Goal: Task Accomplishment & Management: Use online tool/utility

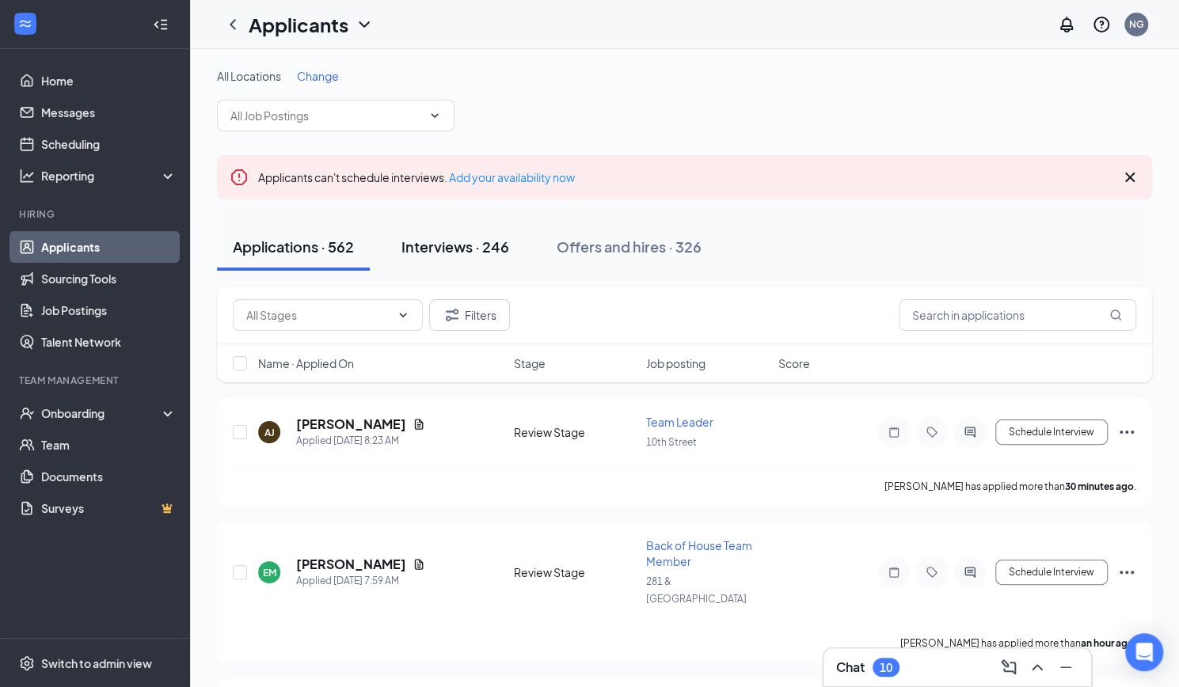
click at [466, 251] on div "Interviews · 246" at bounding box center [456, 247] width 108 height 20
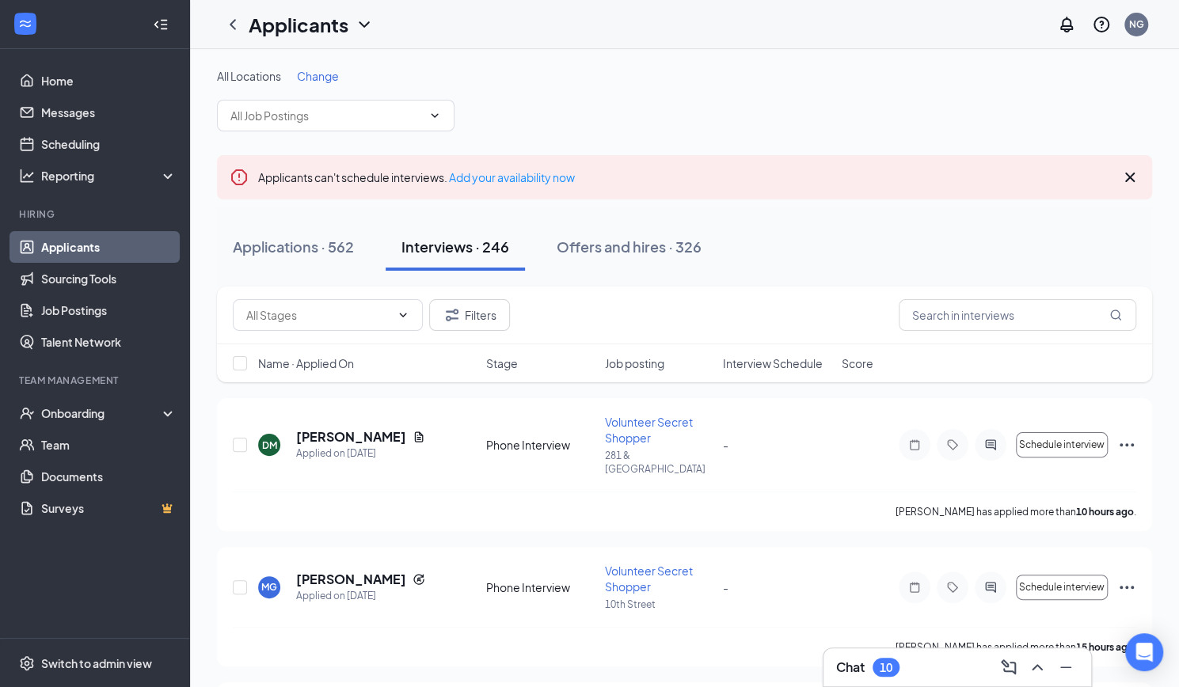
click at [336, 76] on span "Change" at bounding box center [318, 76] width 42 height 14
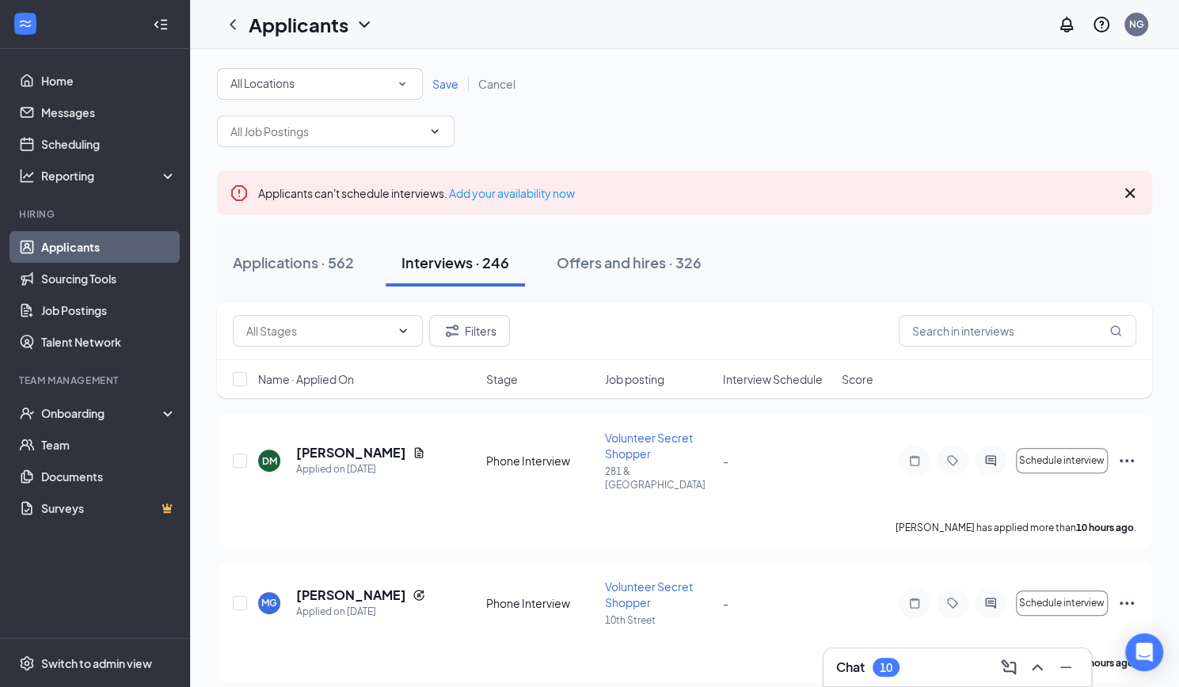
click at [340, 80] on div "All Locations" at bounding box center [319, 83] width 179 height 19
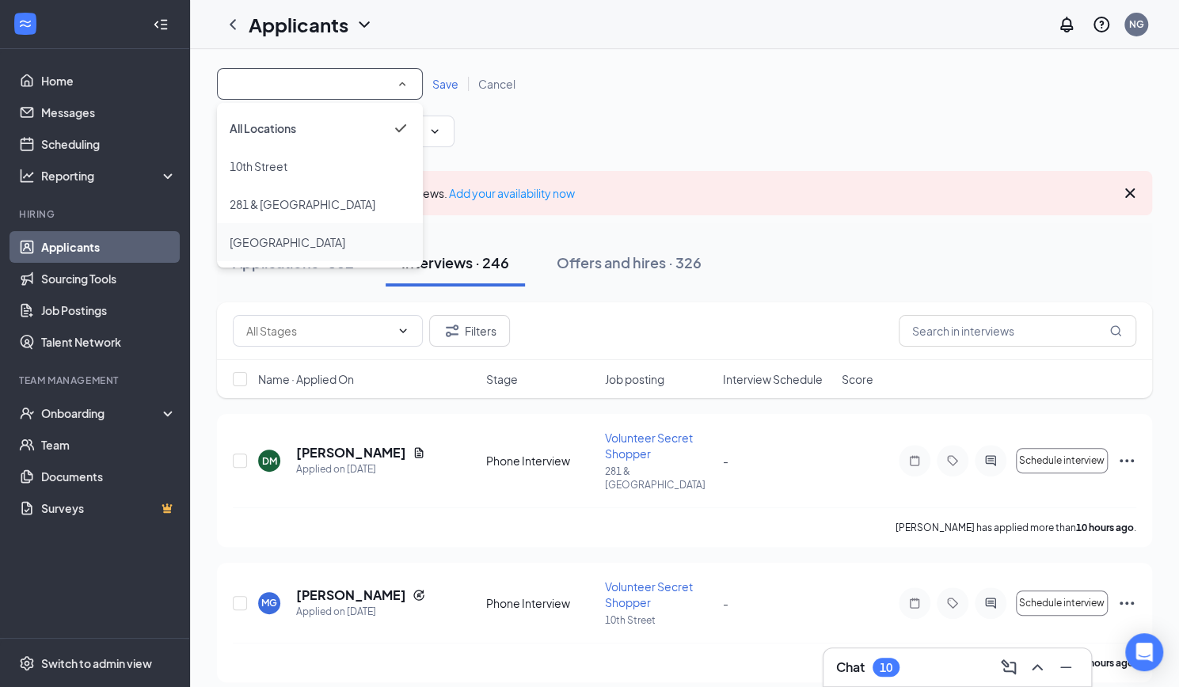
click at [254, 238] on span "[GEOGRAPHIC_DATA]" at bounding box center [288, 242] width 116 height 14
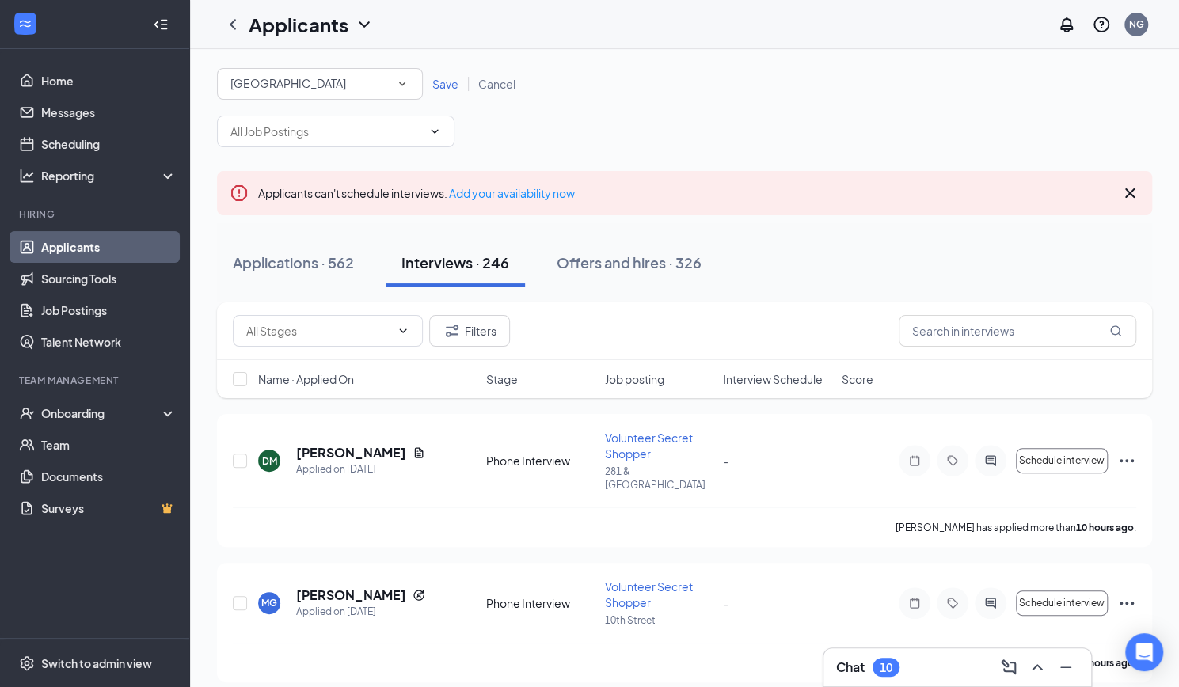
click at [450, 83] on span "Save" at bounding box center [445, 84] width 26 height 14
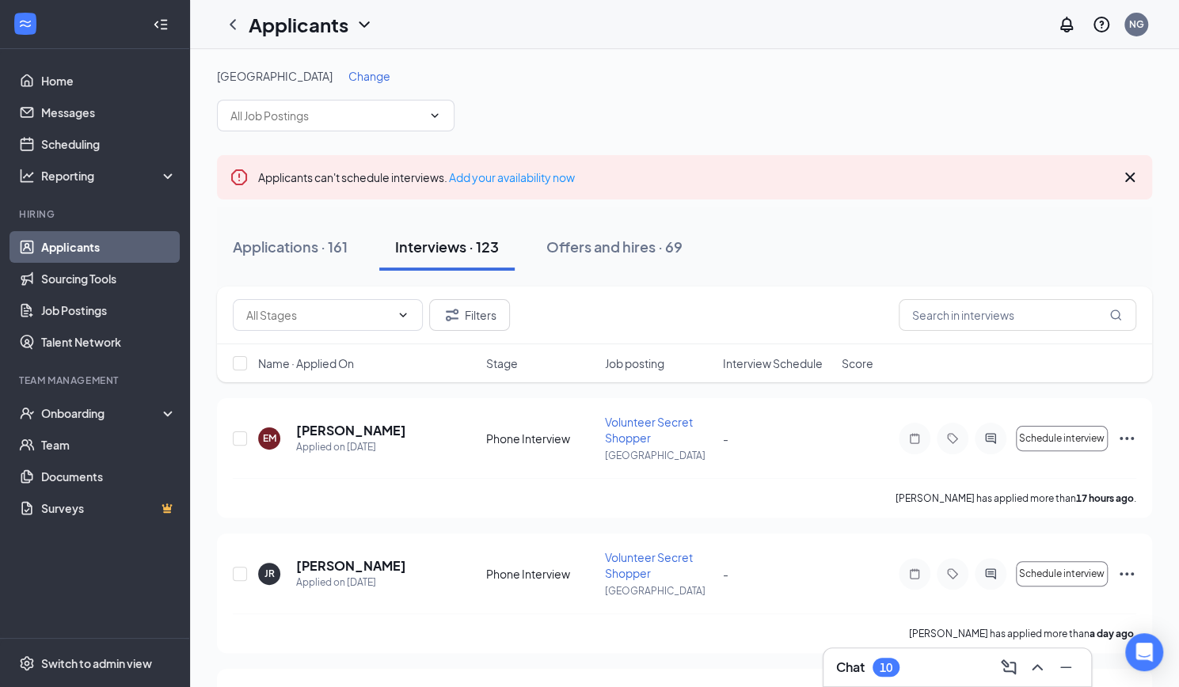
click at [719, 268] on div "Applications · 161 Interviews · 123 Offers and hires · 69" at bounding box center [684, 247] width 935 height 48
click at [295, 247] on div "Applications · 161" at bounding box center [290, 247] width 115 height 20
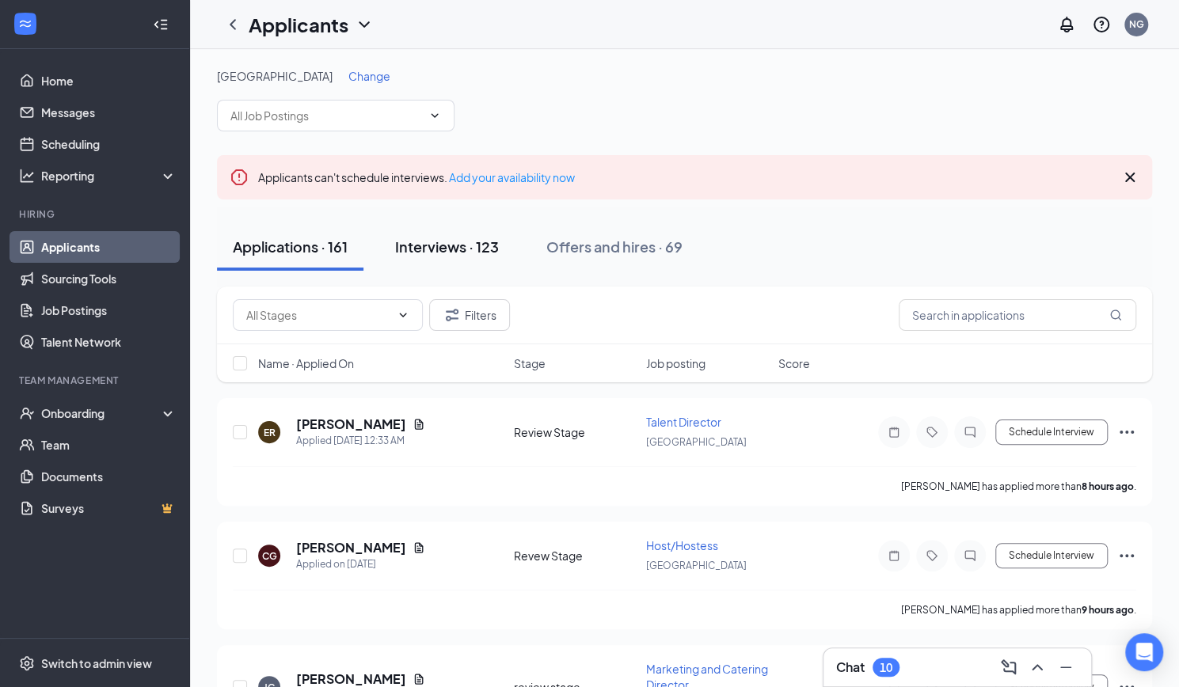
click at [448, 245] on div "Interviews · 123" at bounding box center [447, 247] width 104 height 20
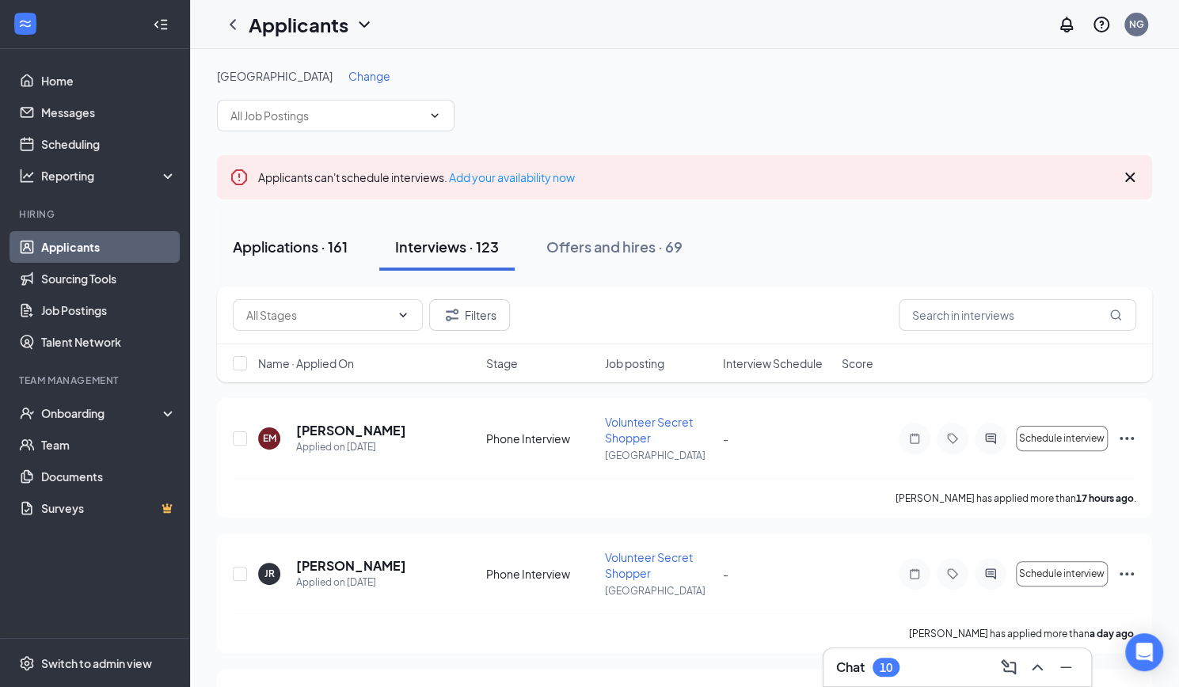
click at [314, 242] on div "Applications · 161" at bounding box center [290, 247] width 115 height 20
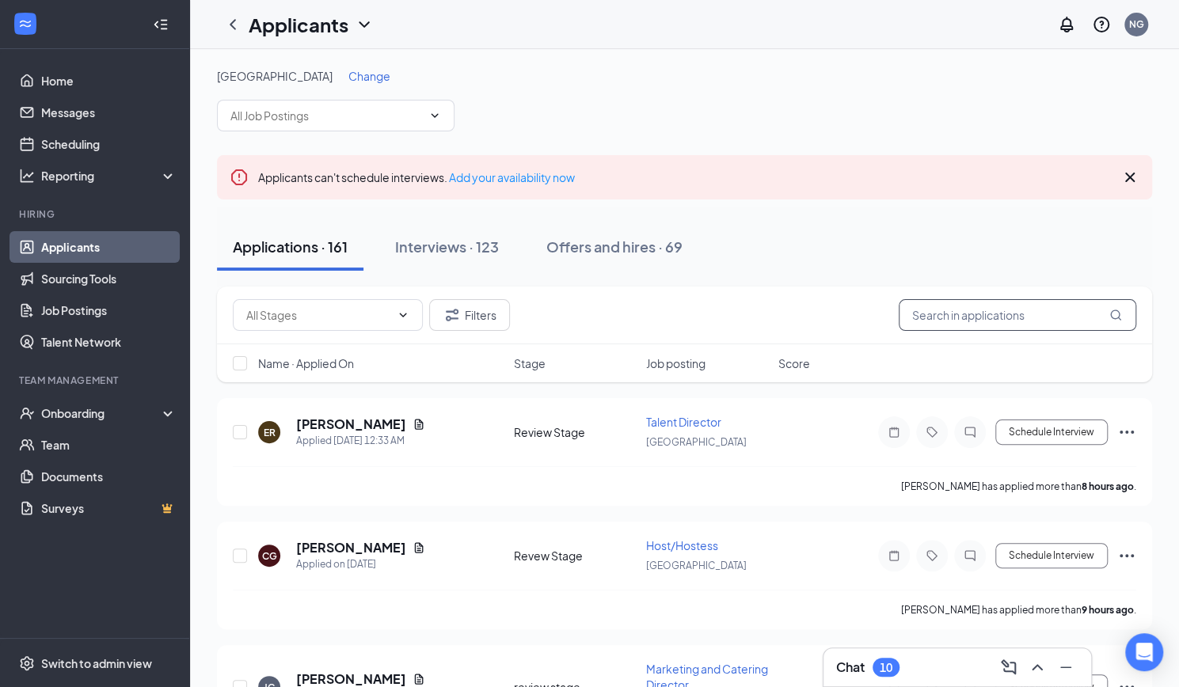
click at [984, 322] on input "text" at bounding box center [1018, 315] width 238 height 32
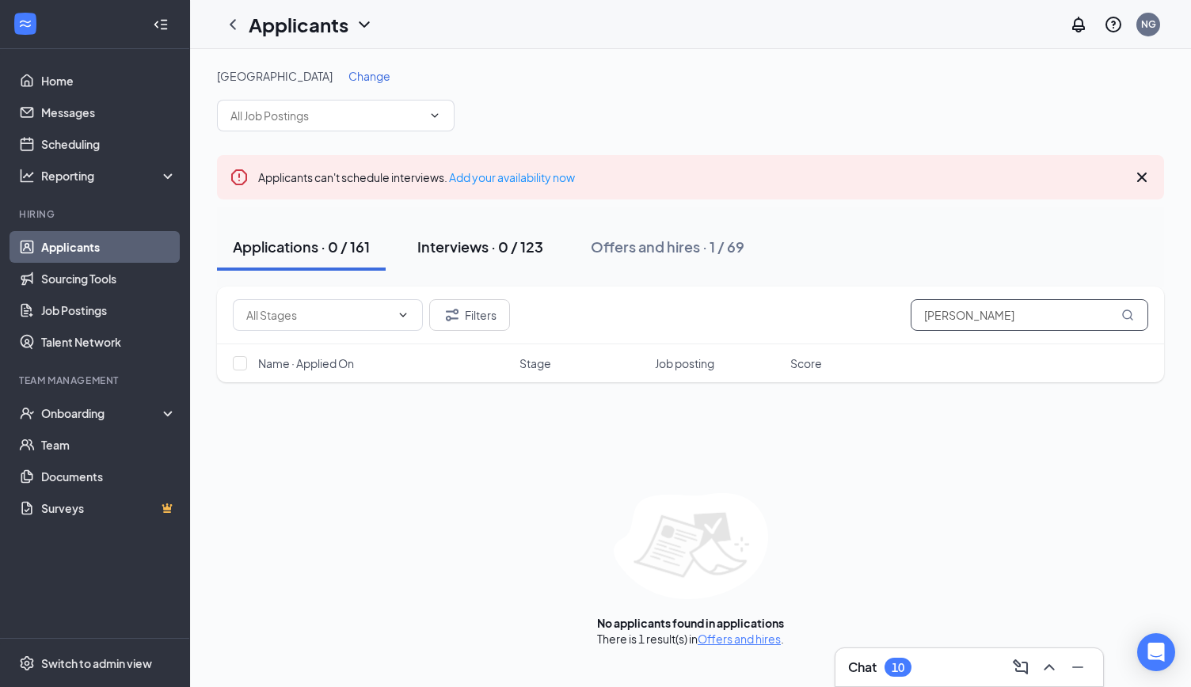
type input "[PERSON_NAME]"
click at [472, 248] on div "Interviews · 0 / 123" at bounding box center [480, 247] width 126 height 20
click at [332, 246] on div "Applications · 0 / 161" at bounding box center [301, 247] width 137 height 20
drag, startPoint x: 981, startPoint y: 322, endPoint x: 886, endPoint y: 316, distance: 95.3
click at [886, 316] on div "Filters [PERSON_NAME]" at bounding box center [691, 315] width 916 height 32
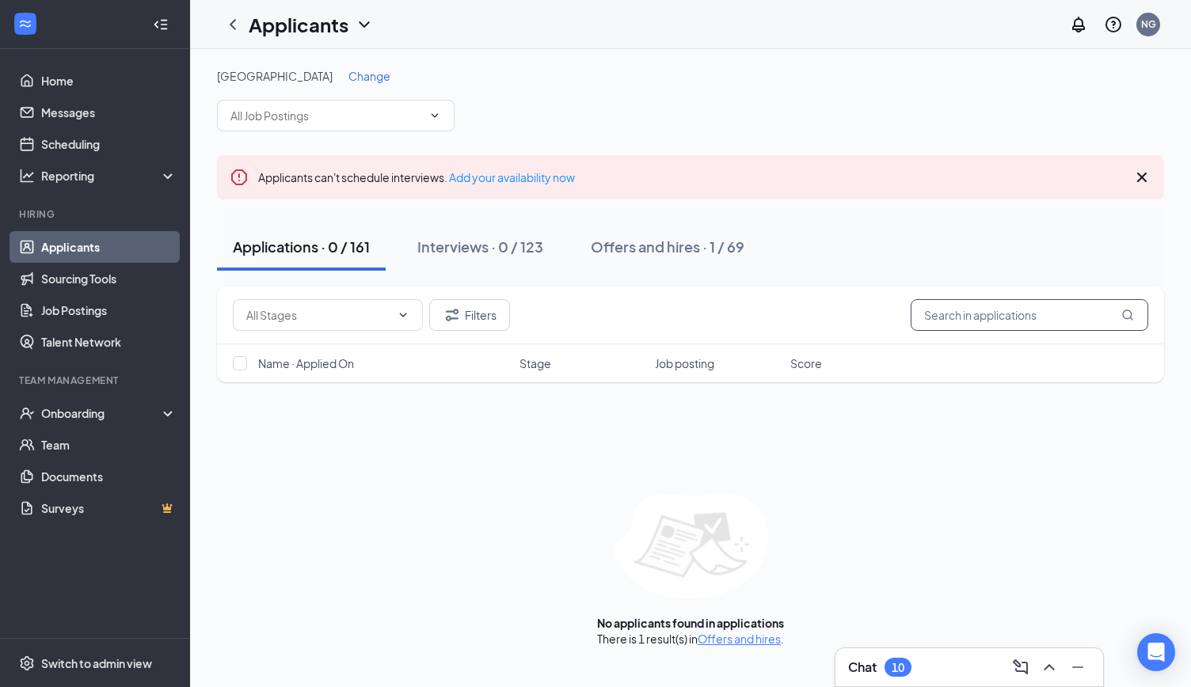
type input "I"
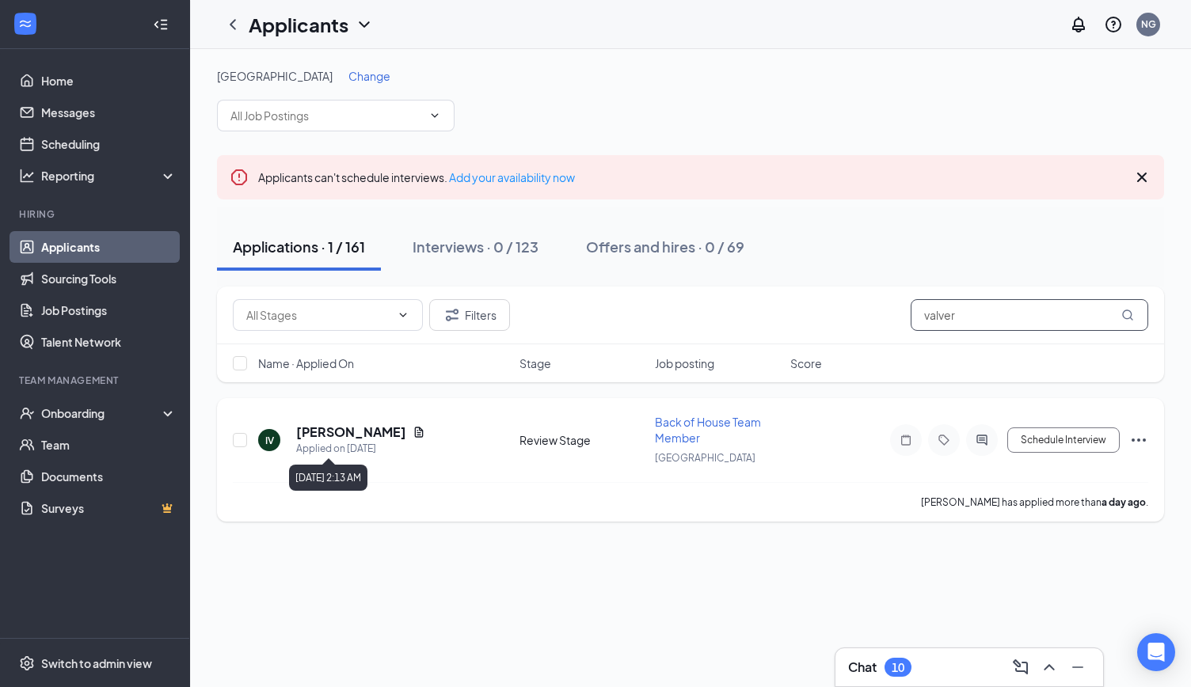
type input "valver"
click at [354, 432] on h5 "[PERSON_NAME]" at bounding box center [351, 432] width 110 height 17
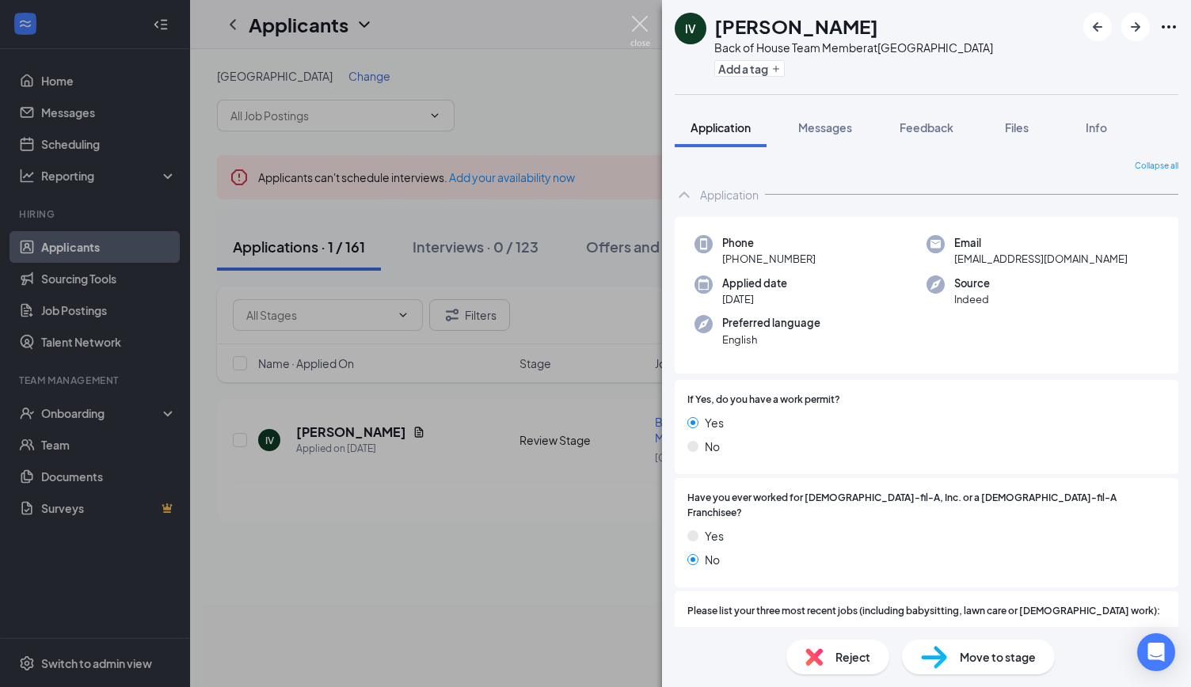
click at [641, 25] on img at bounding box center [640, 31] width 20 height 31
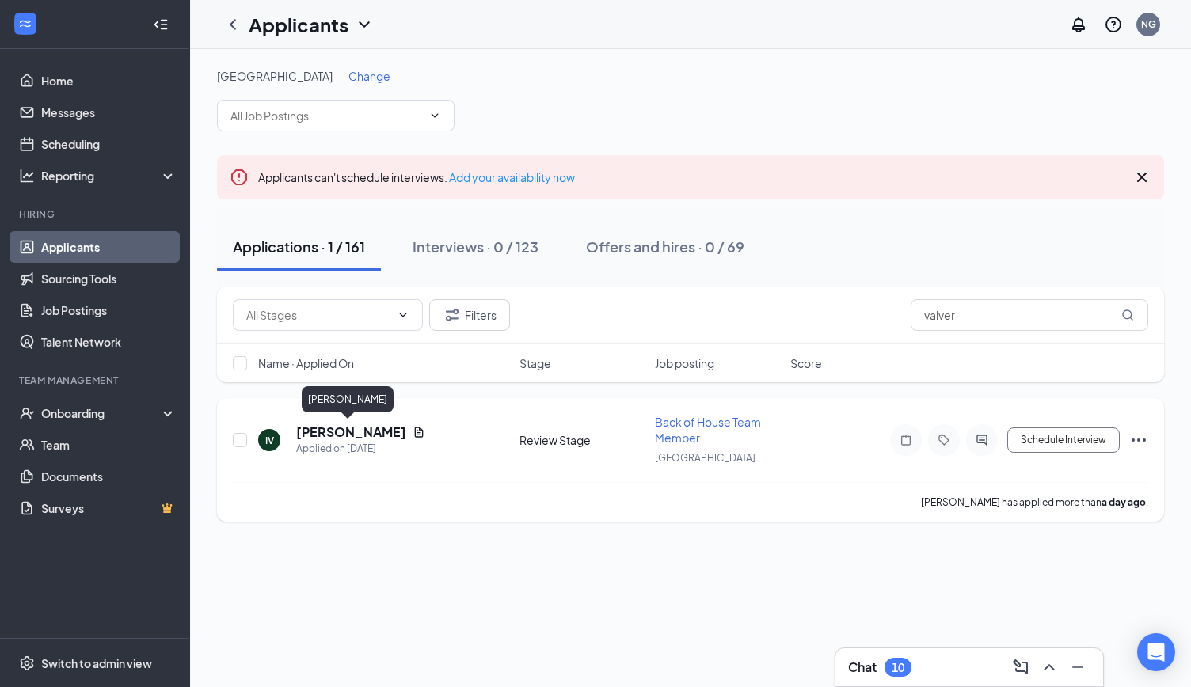
click at [334, 432] on h5 "[PERSON_NAME]" at bounding box center [351, 432] width 110 height 17
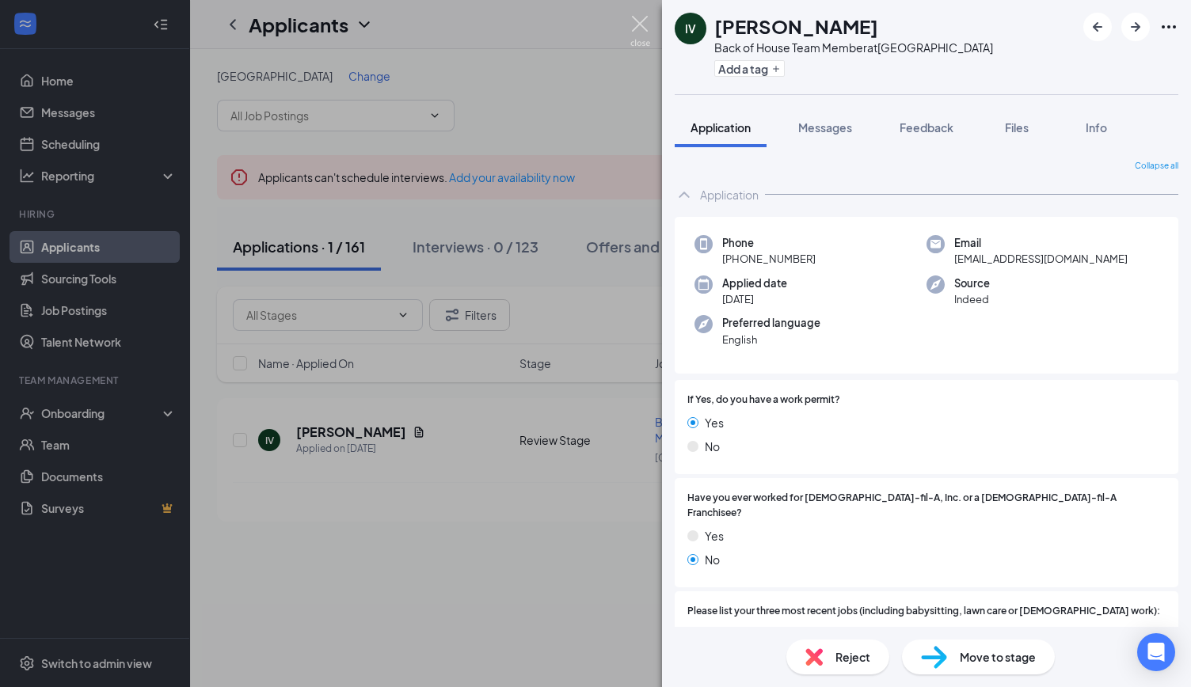
click at [640, 28] on img at bounding box center [640, 31] width 20 height 31
